Goal: Browse casually: Explore the website without a specific task or goal

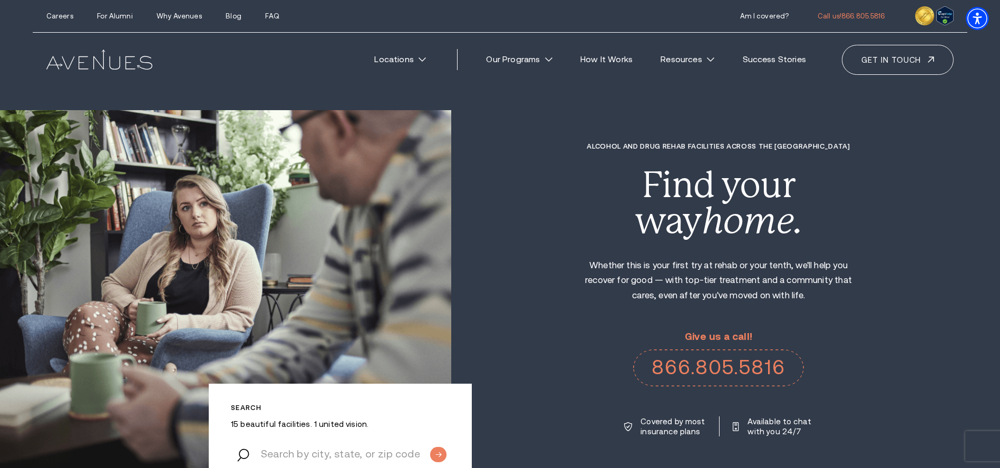
click at [511, 267] on div "Alcohol and Drug Rehab Facilities across the US Find your way home. Whether thi…" at bounding box center [725, 289] width 549 height 295
